Goal: Information Seeking & Learning: Find specific fact

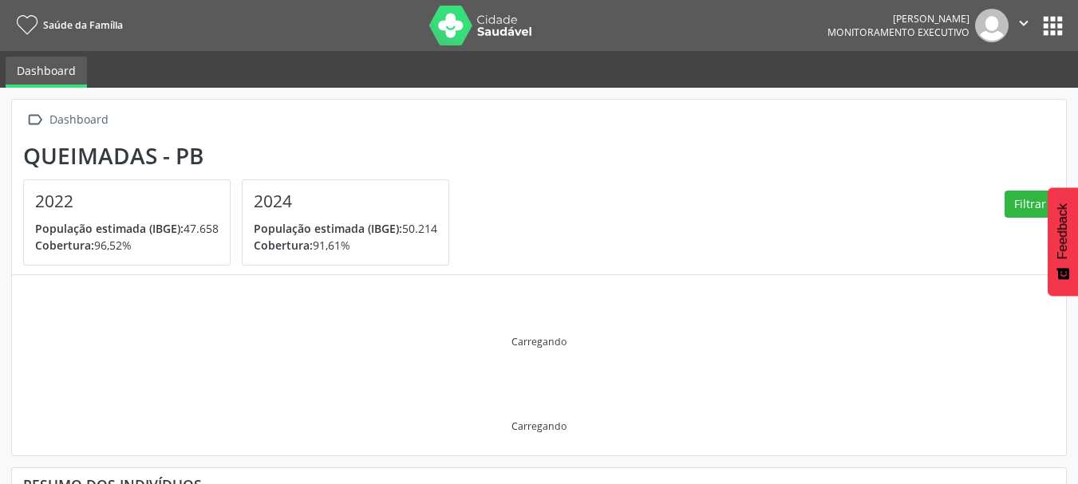
click at [1054, 21] on button "apps" at bounding box center [1052, 26] width 28 height 28
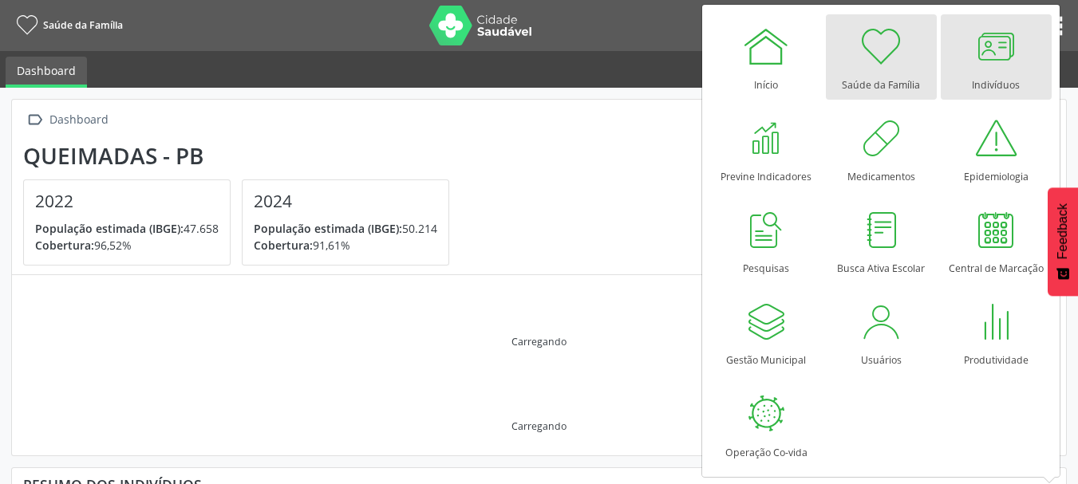
click at [991, 61] on div at bounding box center [995, 46] width 48 height 48
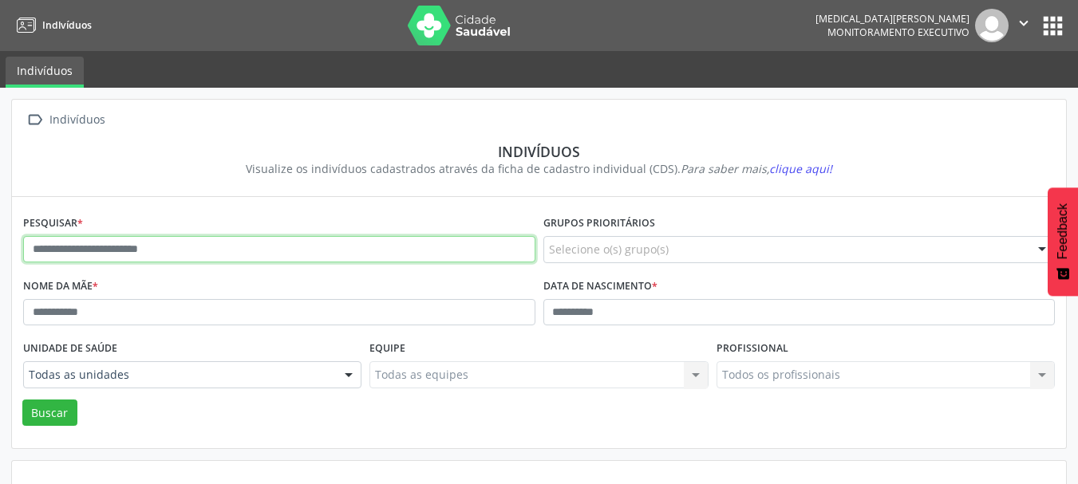
click at [120, 250] on input "text" at bounding box center [279, 249] width 512 height 27
type input "**********"
click at [22, 400] on button "Buscar" at bounding box center [49, 413] width 55 height 27
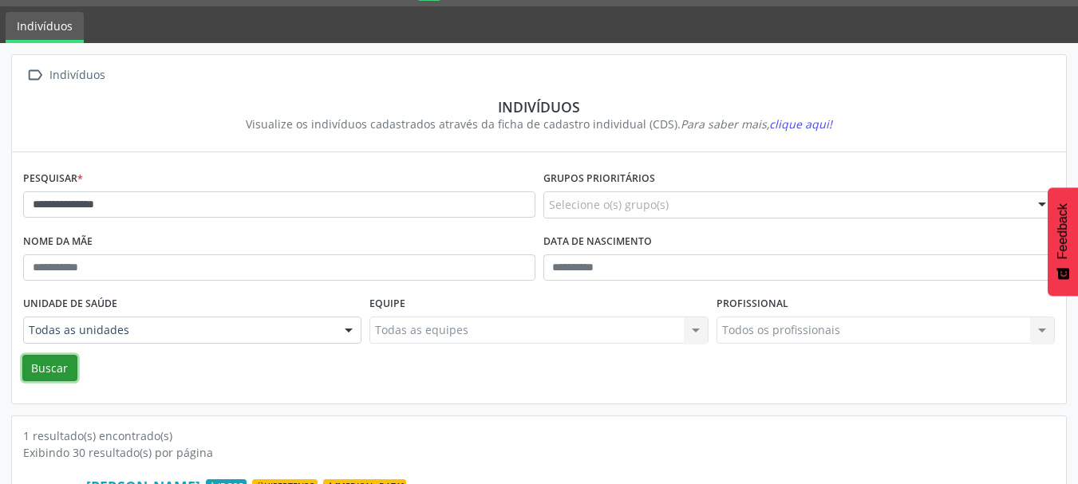
click at [57, 366] on button "Buscar" at bounding box center [49, 368] width 55 height 27
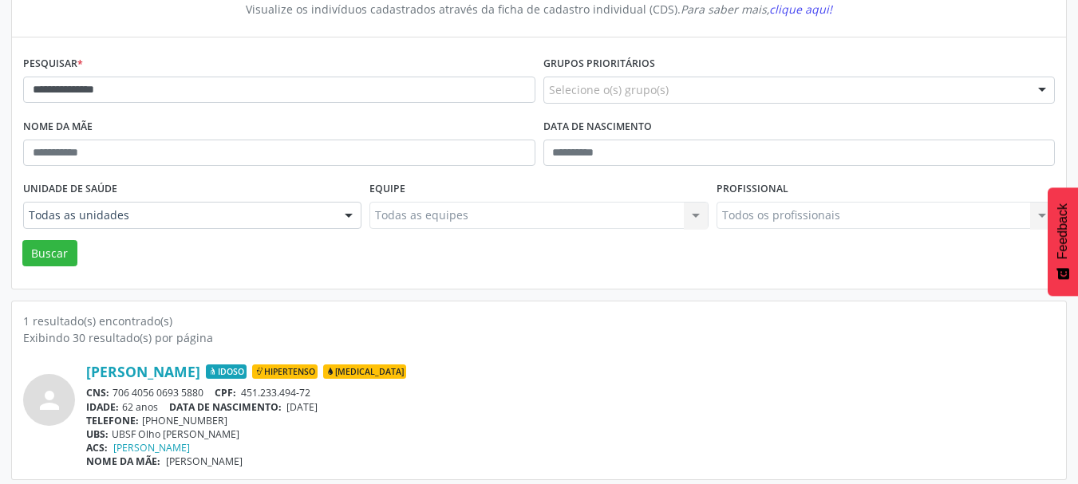
scroll to position [167, 0]
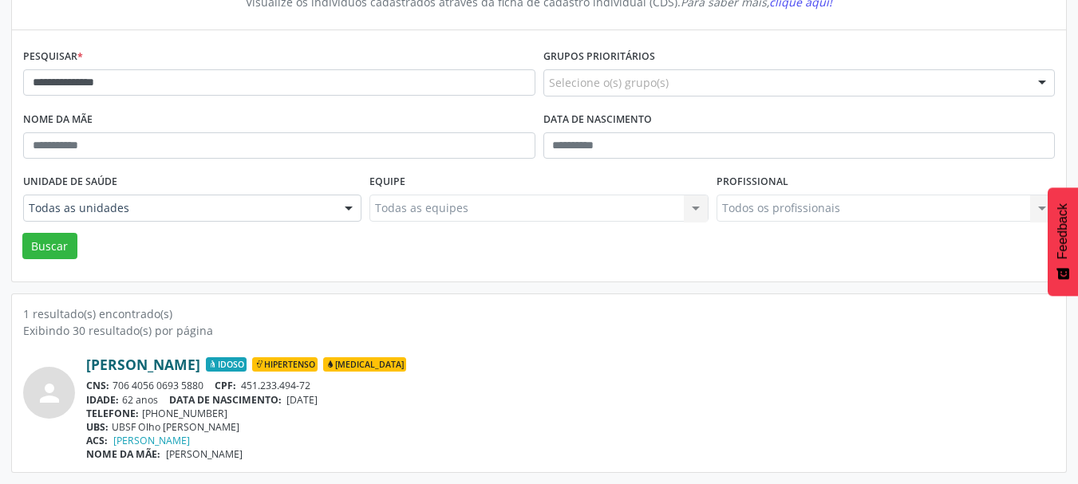
click at [176, 361] on link "Genalda da Silva Araújo" at bounding box center [143, 365] width 114 height 18
